Goal: Task Accomplishment & Management: Use online tool/utility

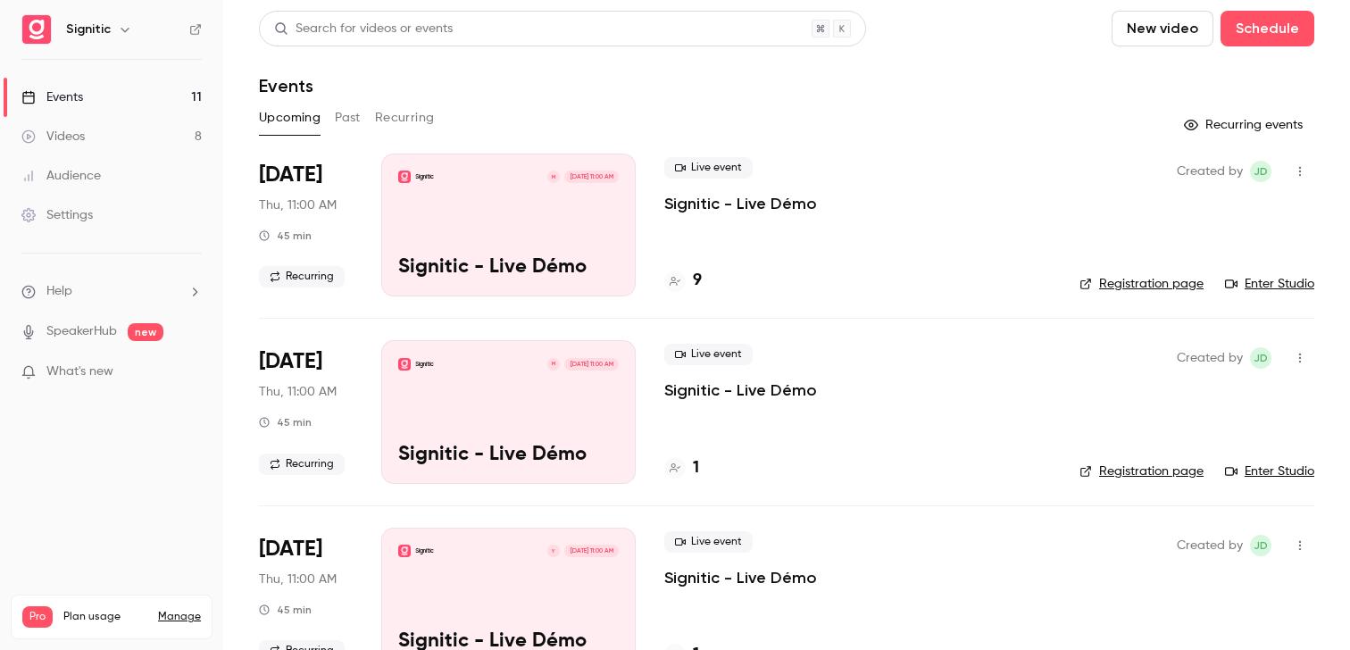
click at [1195, 23] on button "New video" at bounding box center [1163, 29] width 102 height 36
click at [1162, 63] on li "Record" at bounding box center [1213, 77] width 193 height 46
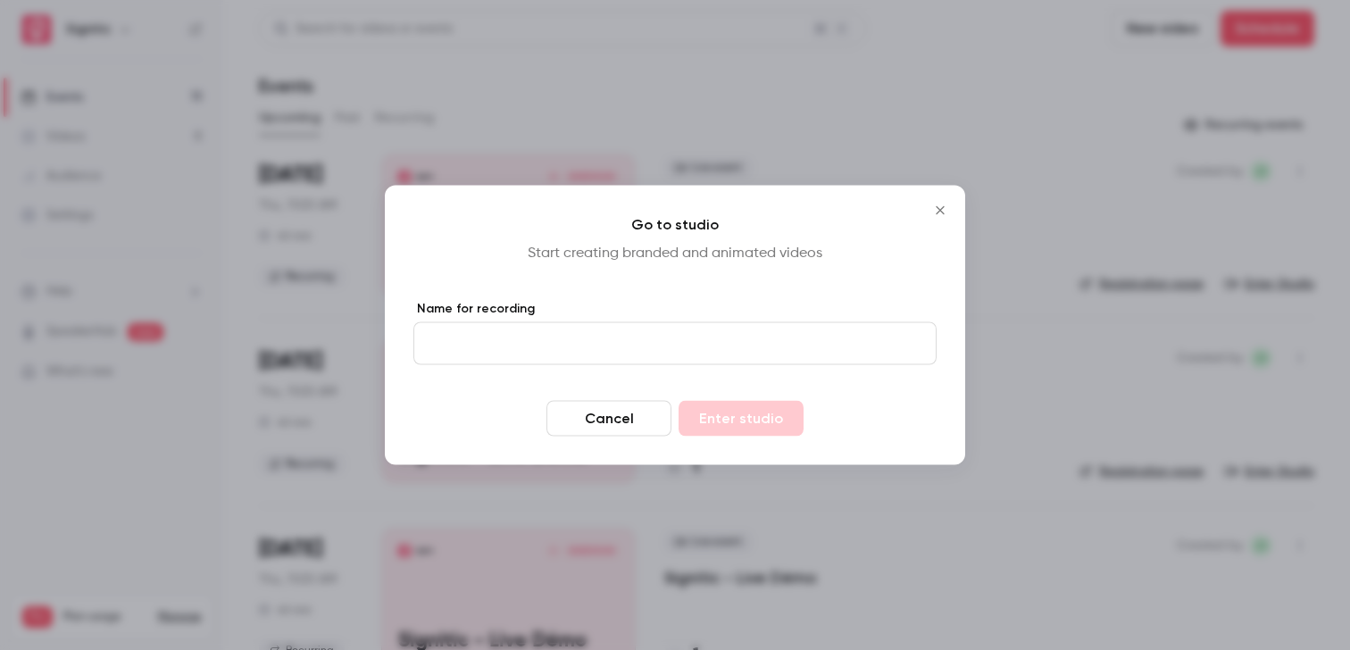
click at [698, 256] on p "Start creating branded and animated videos" at bounding box center [674, 253] width 523 height 21
click at [655, 355] on input "Name for recording" at bounding box center [674, 343] width 523 height 43
type input "****"
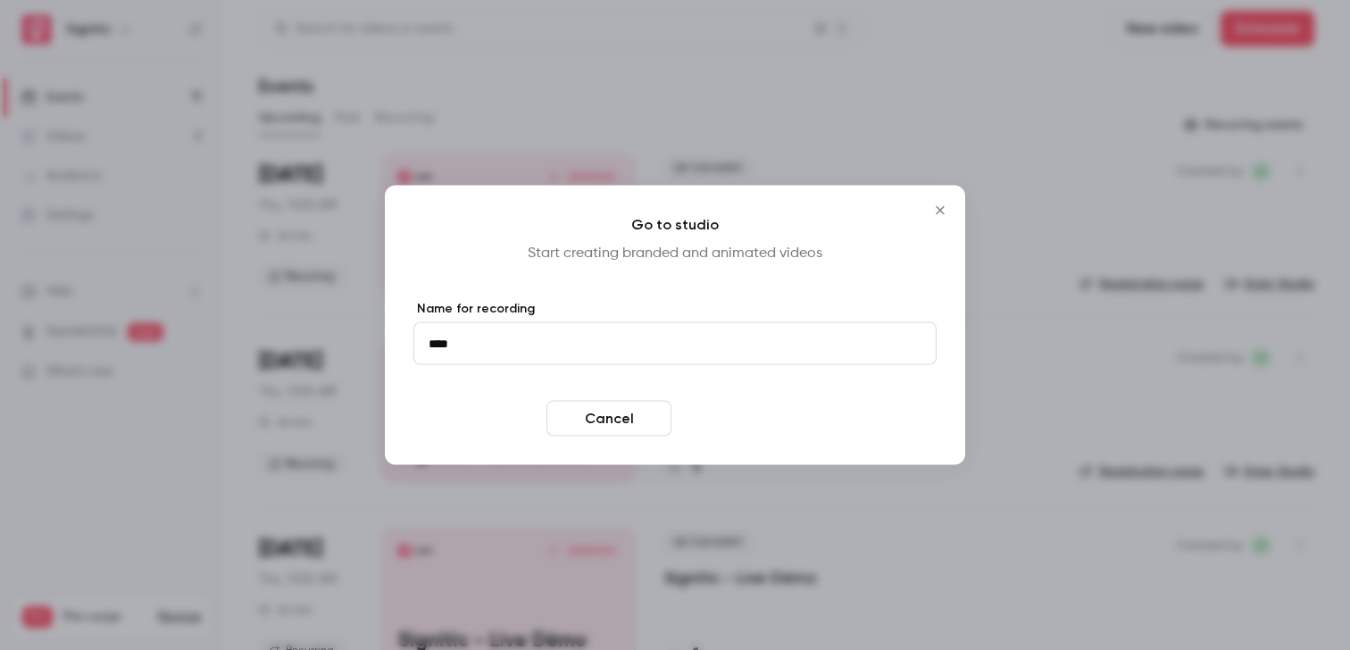
click at [766, 418] on button "Enter studio" at bounding box center [741, 419] width 125 height 36
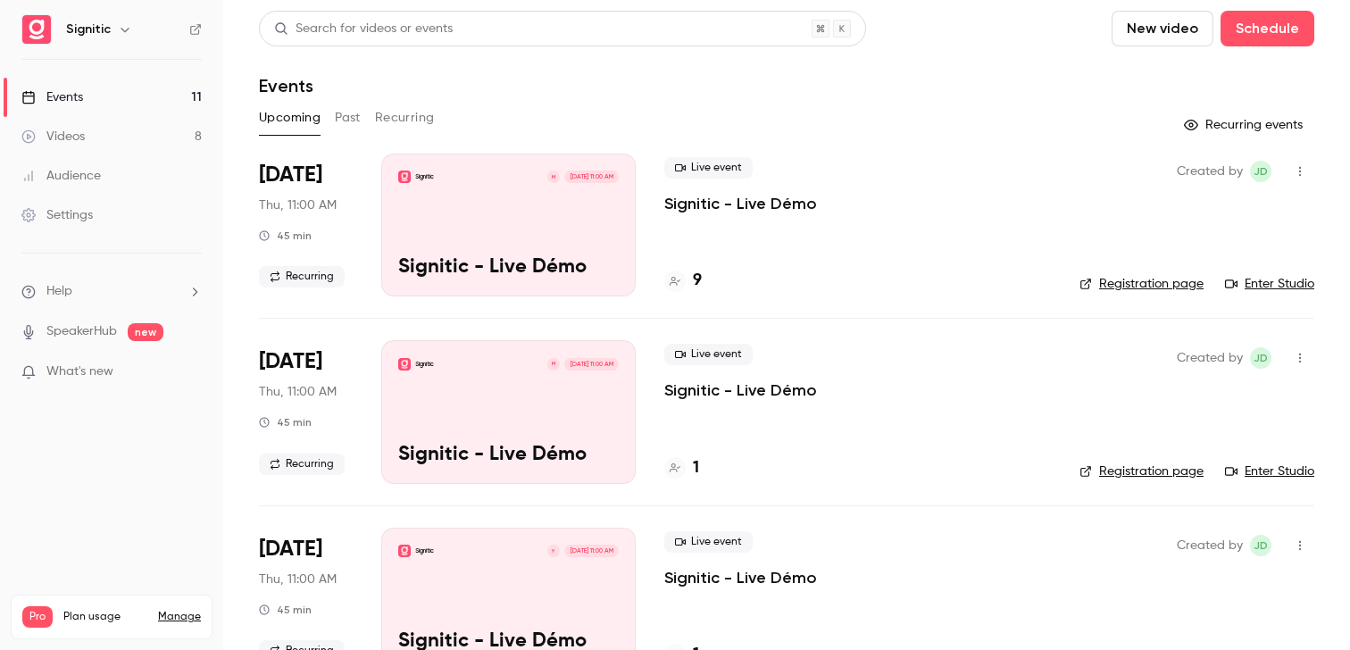
click at [1294, 167] on icon "button" at bounding box center [1300, 171] width 14 height 13
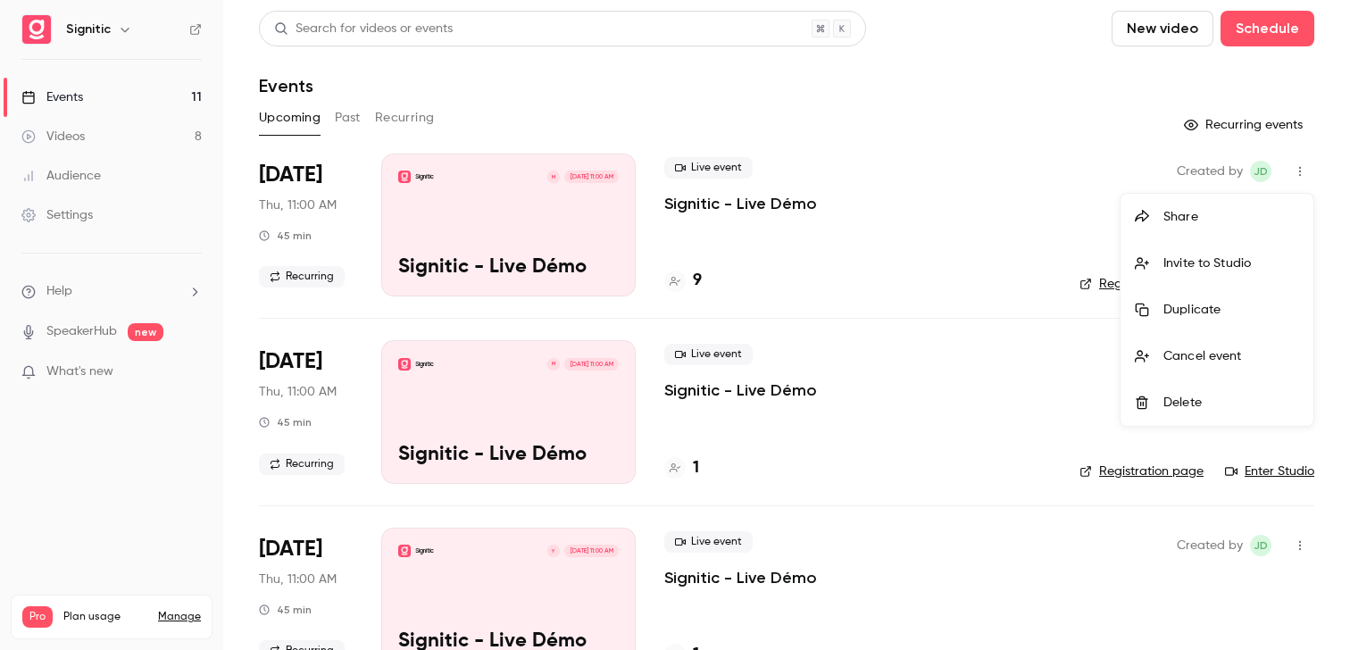
click at [718, 223] on div at bounding box center [675, 325] width 1350 height 650
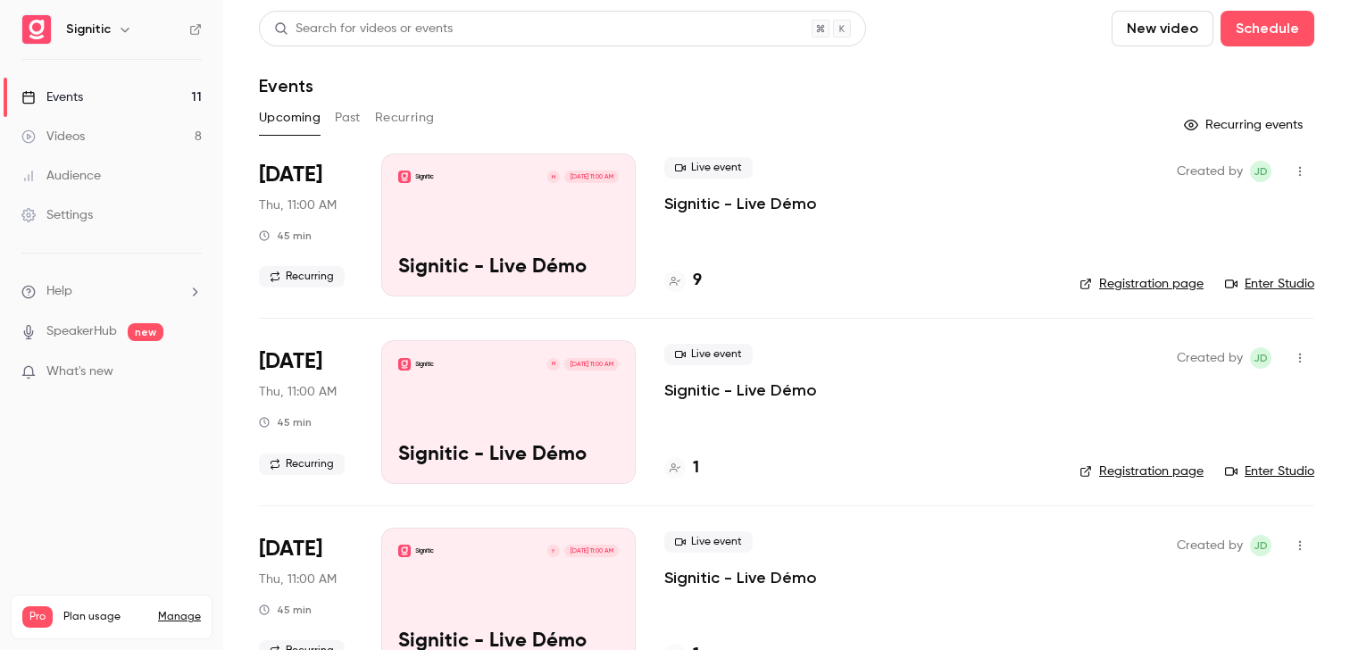
click at [701, 200] on p "Signitic - Live Démo" at bounding box center [740, 203] width 153 height 21
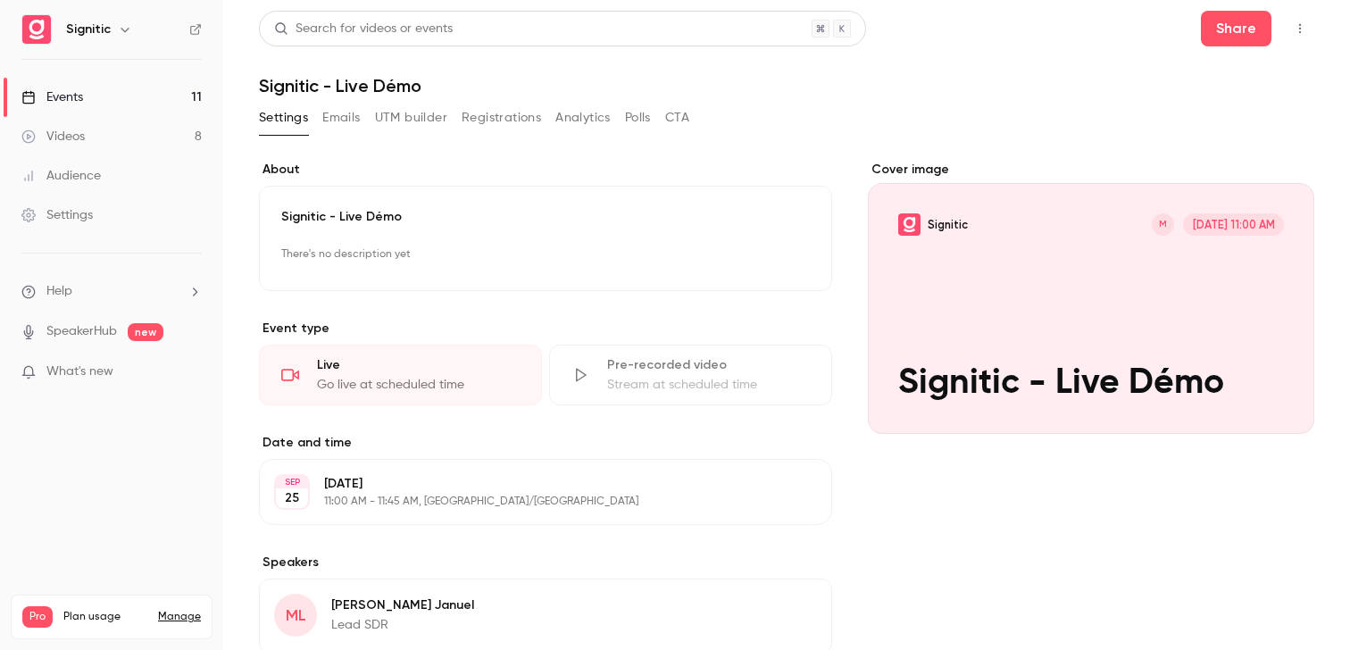
click at [429, 122] on button "UTM builder" at bounding box center [411, 118] width 72 height 29
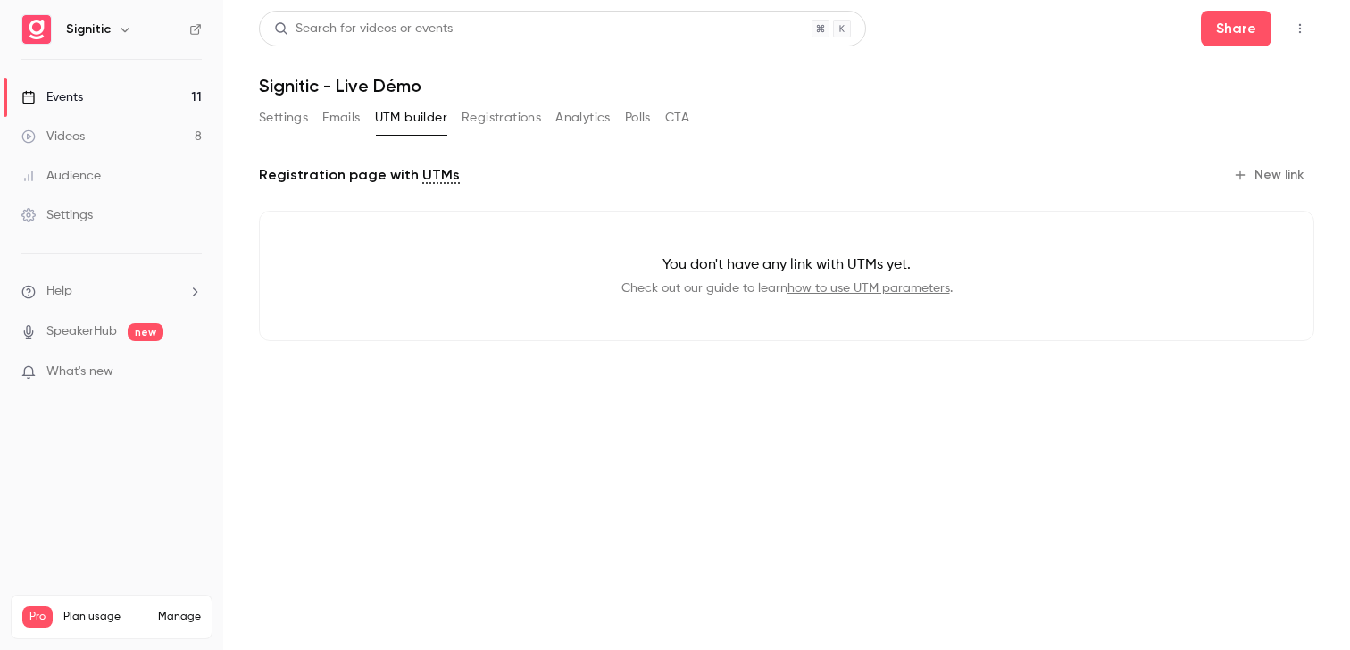
click at [683, 285] on p "Check out our guide to learn how to use UTM parameters ." at bounding box center [786, 288] width 997 height 18
click at [827, 288] on link "how to use UTM parameters" at bounding box center [869, 288] width 163 height 13
click at [1277, 180] on button "New link" at bounding box center [1270, 175] width 88 height 29
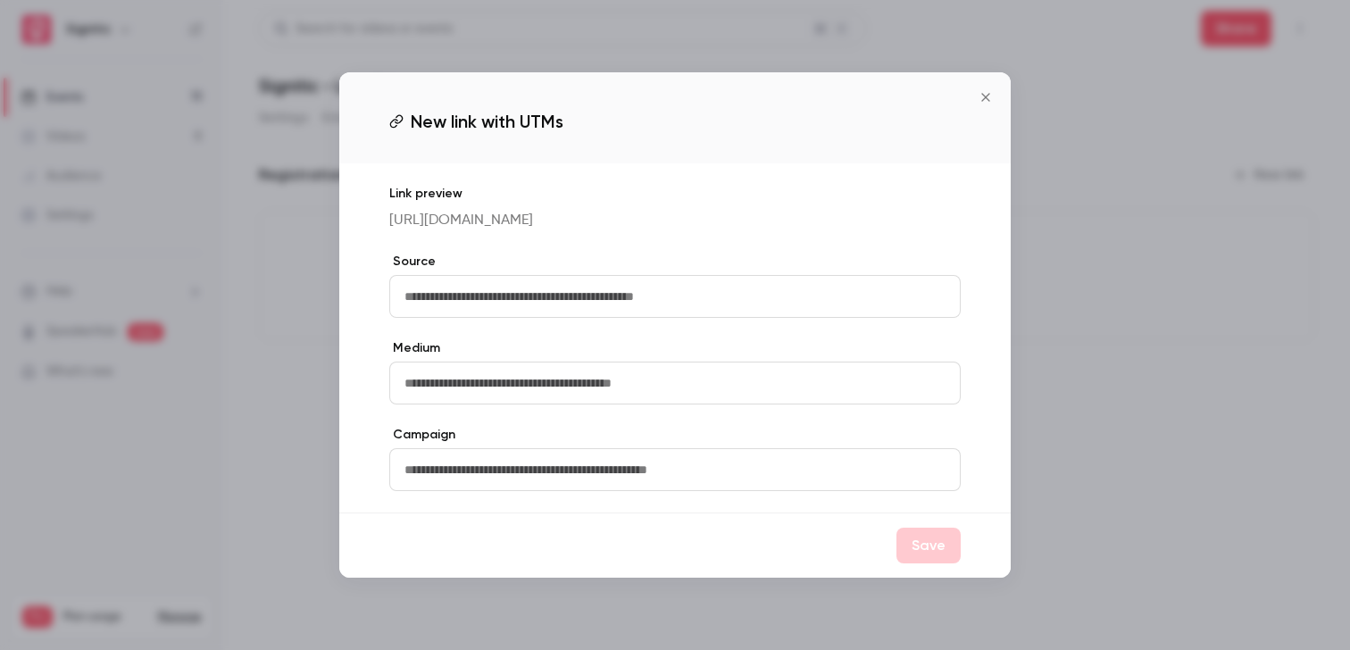
click at [757, 303] on input "text" at bounding box center [674, 296] width 571 height 43
type input "*******"
click at [924, 551] on button "Save" at bounding box center [929, 546] width 64 height 36
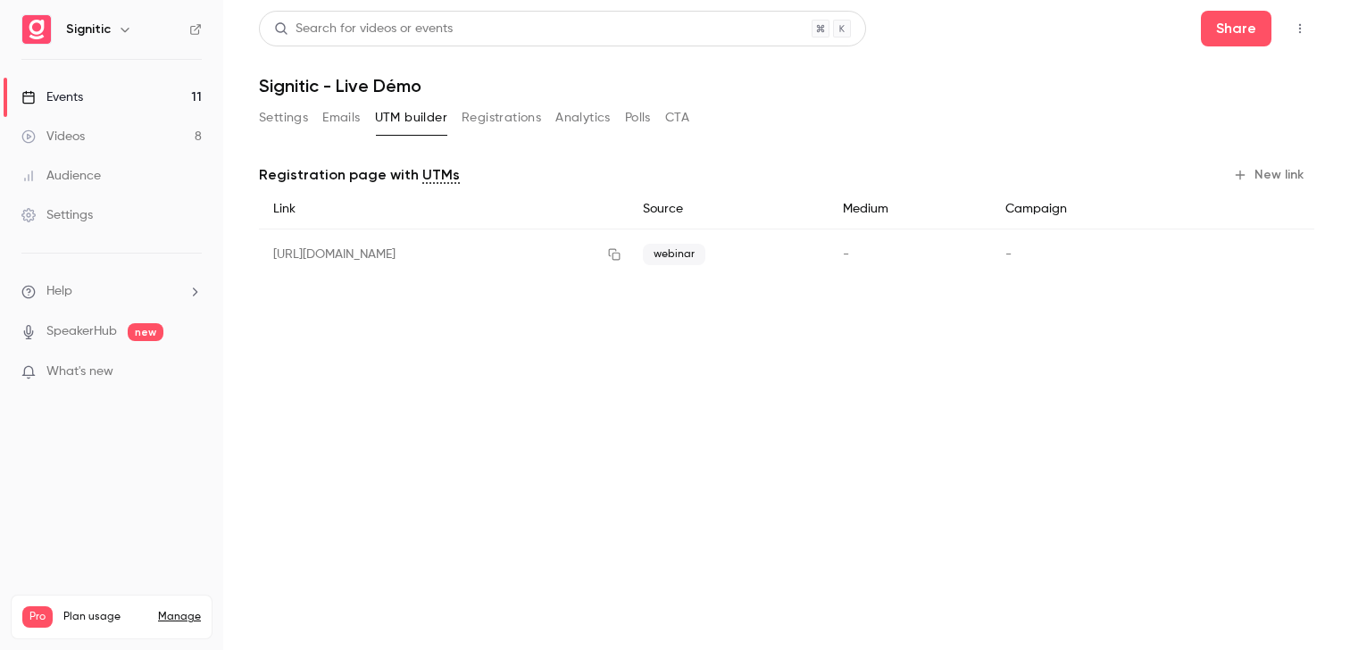
click at [117, 204] on link "Settings" at bounding box center [111, 215] width 223 height 39
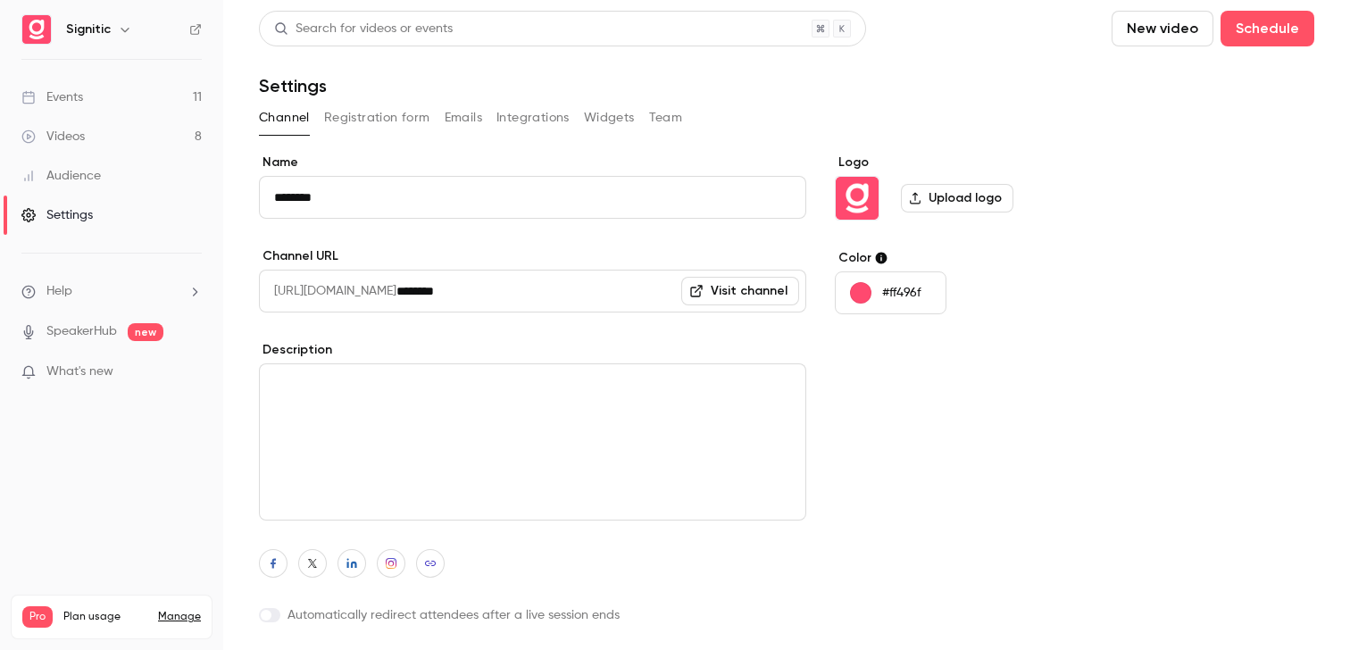
click at [136, 109] on link "Events 11" at bounding box center [111, 97] width 223 height 39
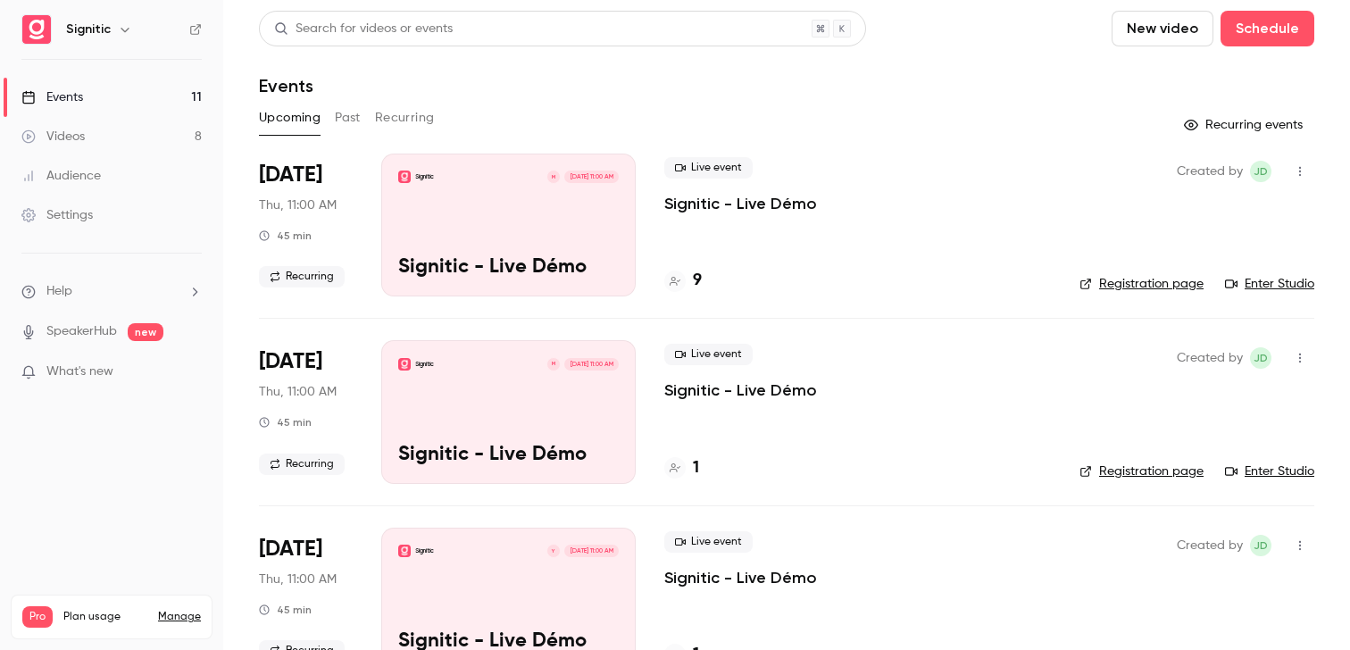
click at [136, 135] on link "Videos 8" at bounding box center [111, 136] width 223 height 39
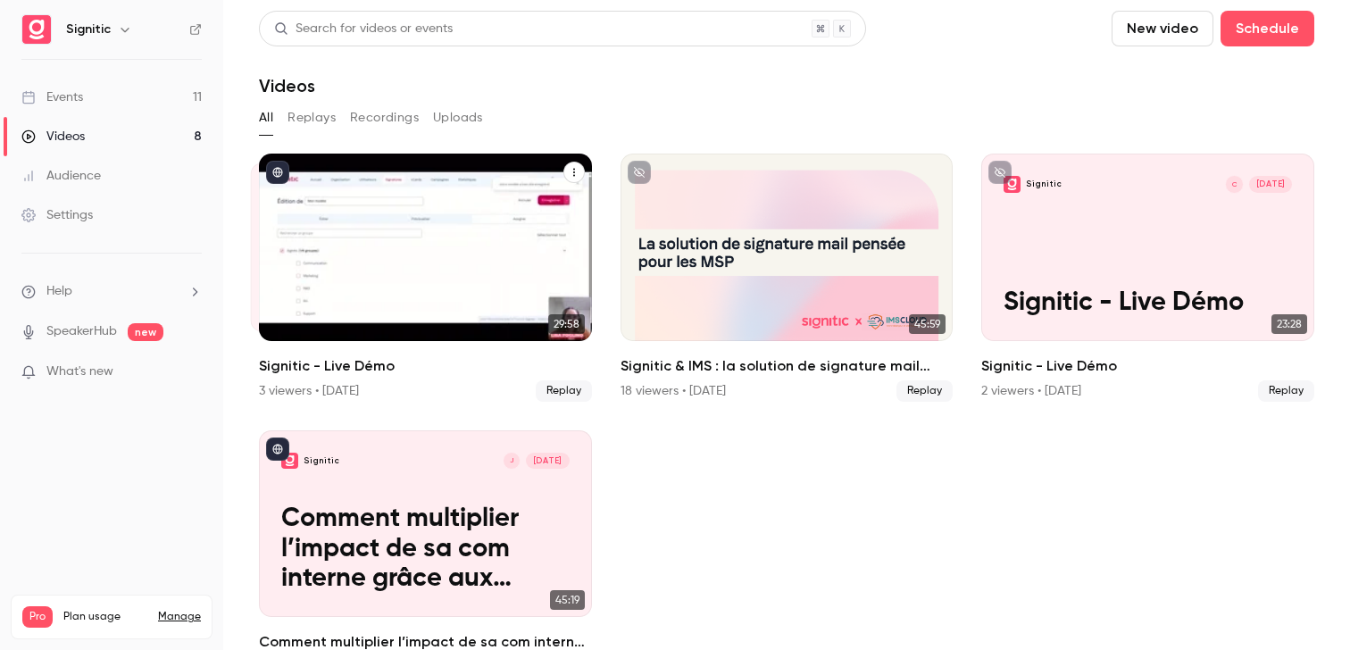
click at [579, 175] on icon "Signitic - Live Démo" at bounding box center [574, 172] width 11 height 11
click at [576, 176] on div at bounding box center [675, 325] width 1350 height 650
click at [453, 214] on div "Signitic L Sep 4 Signitic - Live Démo" at bounding box center [425, 248] width 333 height 188
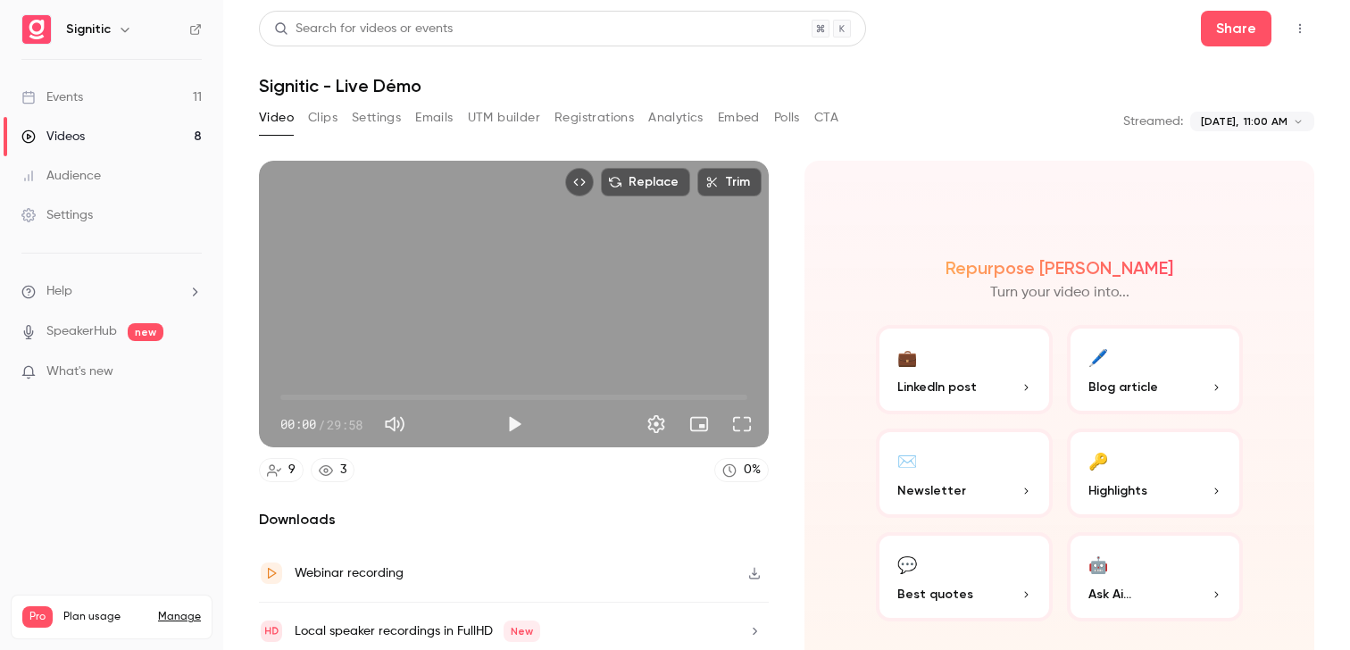
click at [1302, 39] on button "Top Bar Actions" at bounding box center [1300, 28] width 29 height 29
click at [1292, 34] on div at bounding box center [675, 325] width 1350 height 650
click at [1292, 34] on button "Top Bar Actions" at bounding box center [1300, 28] width 29 height 29
click at [1254, 103] on li "Duplicate as new event" at bounding box center [1216, 120] width 198 height 46
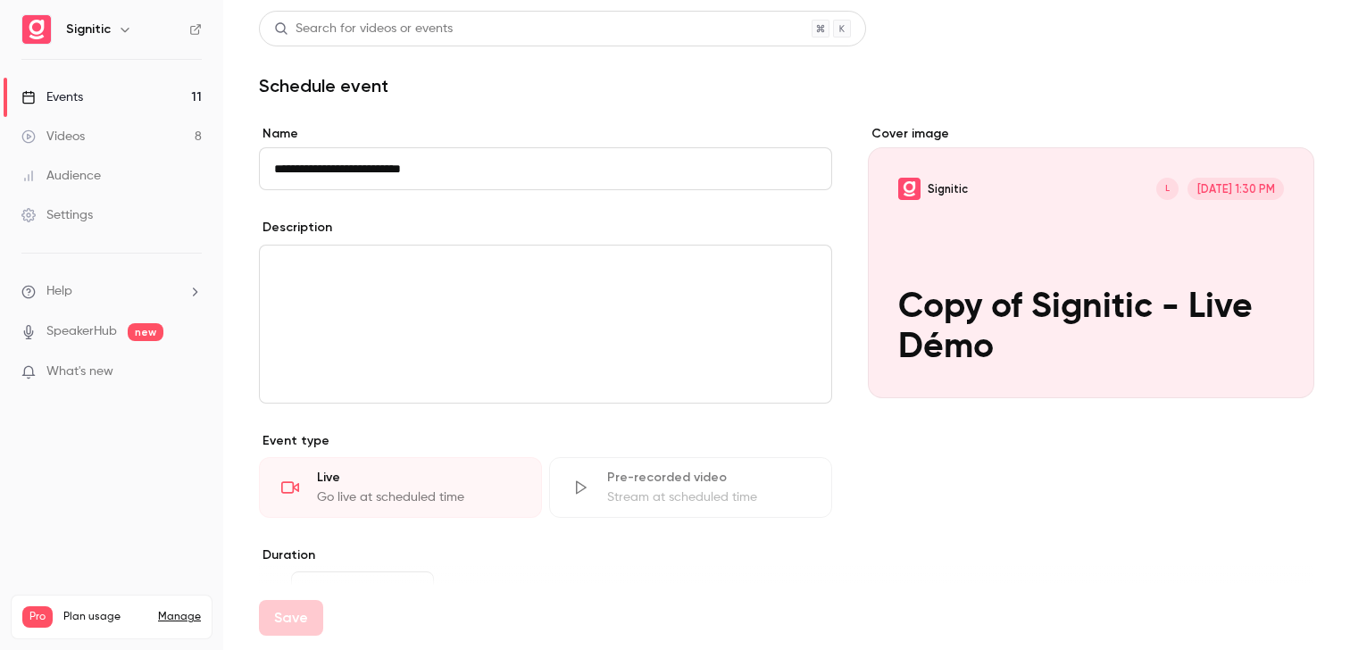
click at [39, 4] on nav "Signitic Events 11 Videos 8 Audience Settings Help SpeakerHub new What's new Pr…" at bounding box center [111, 325] width 223 height 650
click at [95, 174] on div "Audience" at bounding box center [60, 176] width 79 height 18
